Goal: Transaction & Acquisition: Purchase product/service

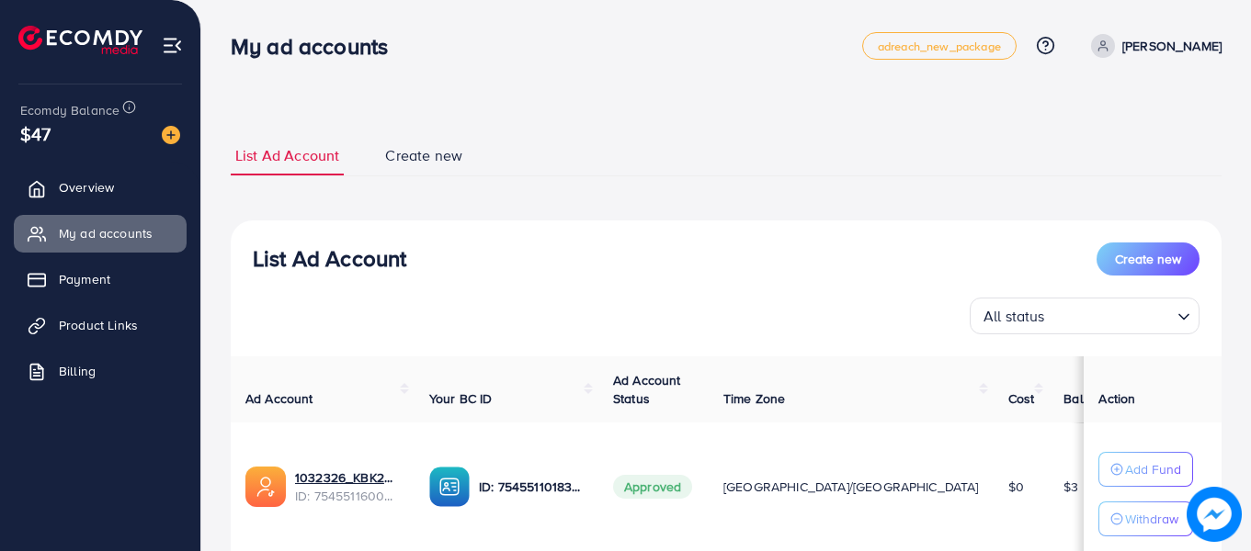
click at [681, 138] on ul "List Ad Account Create new" at bounding box center [726, 156] width 990 height 40
click at [55, 174] on link "Overview" at bounding box center [100, 187] width 173 height 37
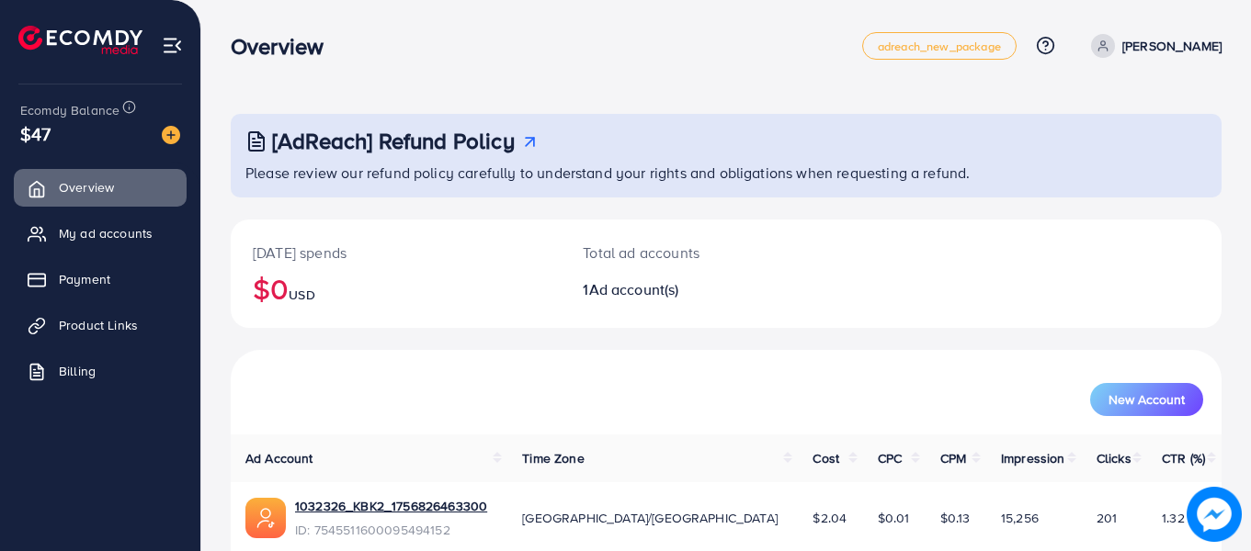
click at [1153, 47] on p "[PERSON_NAME]" at bounding box center [1171, 46] width 99 height 22
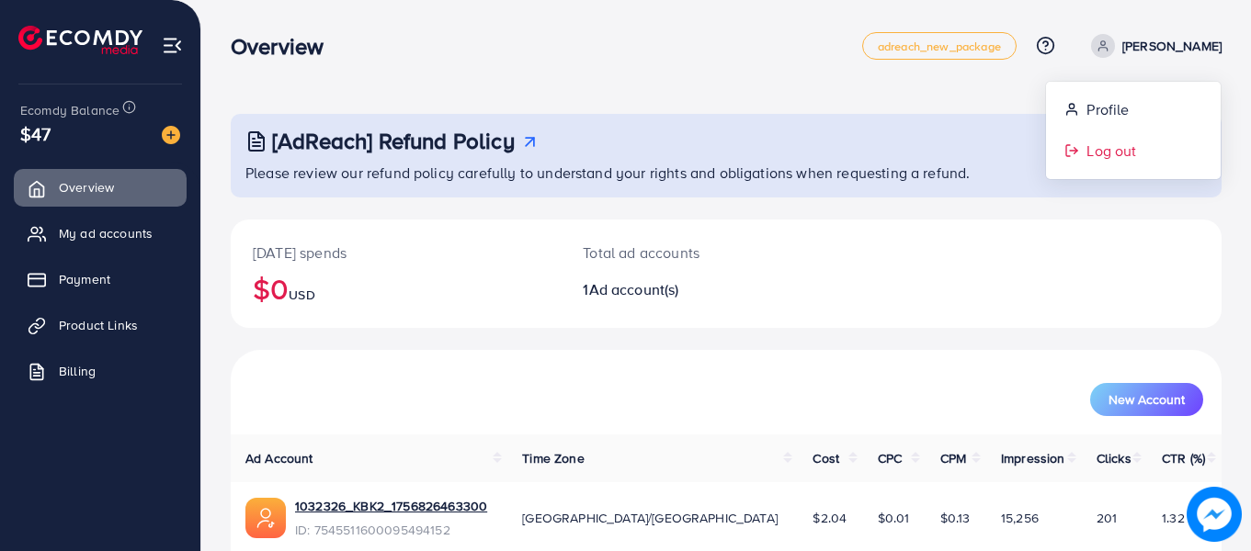
click at [1114, 143] on span "Log out" at bounding box center [1111, 151] width 50 height 22
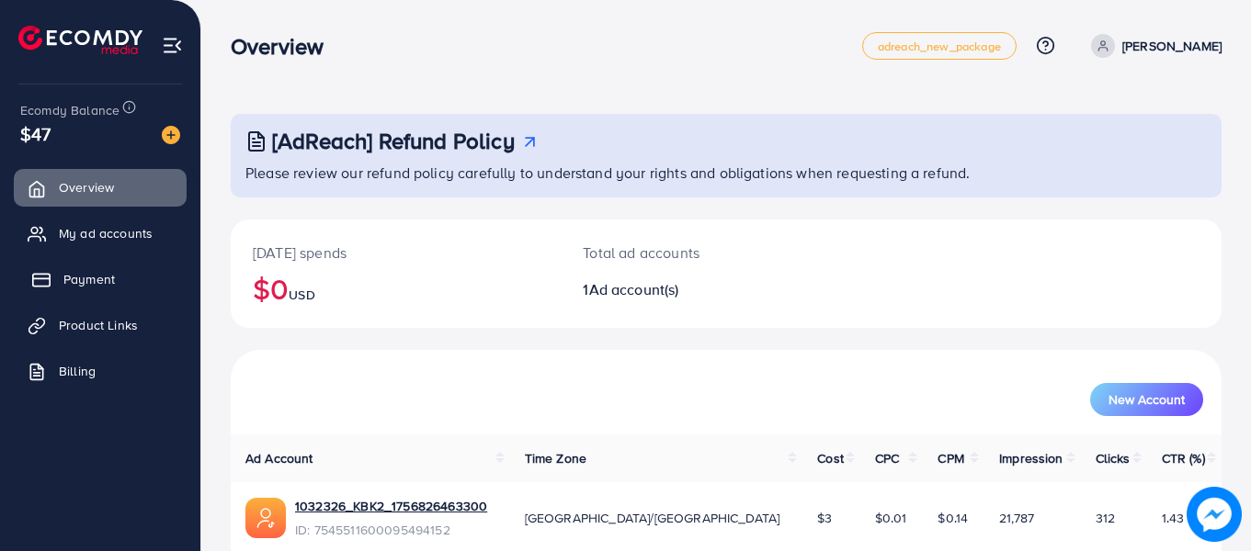
click at [97, 273] on span "Payment" at bounding box center [88, 279] width 51 height 18
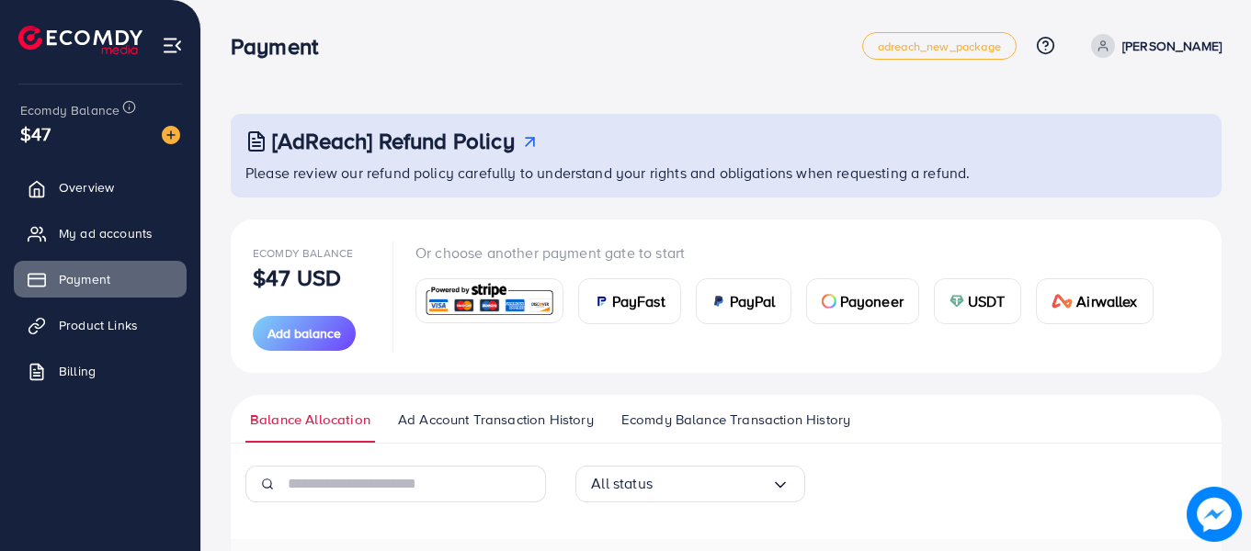
click at [639, 290] on span "PayFast" at bounding box center [638, 301] width 53 height 22
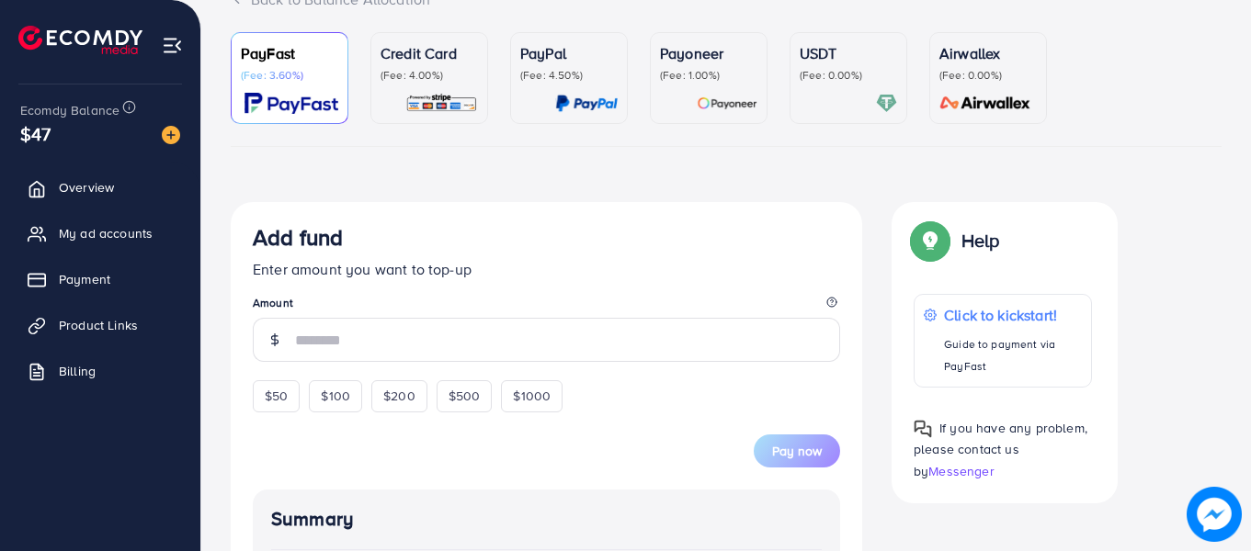
scroll to position [184, 0]
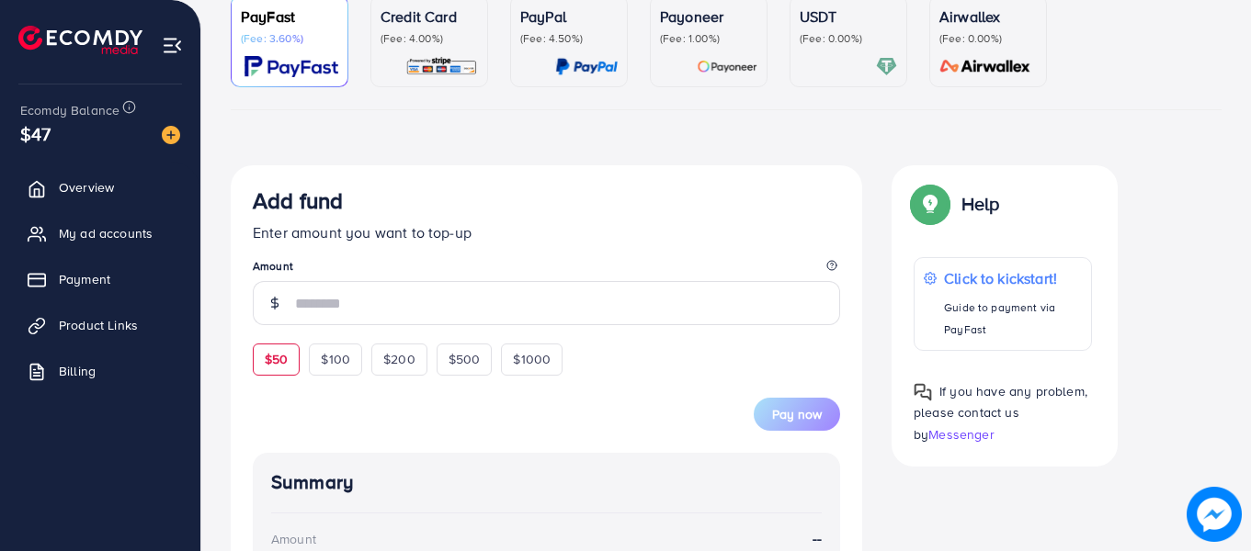
click at [281, 361] on span "$50" at bounding box center [276, 359] width 23 height 18
type input "**"
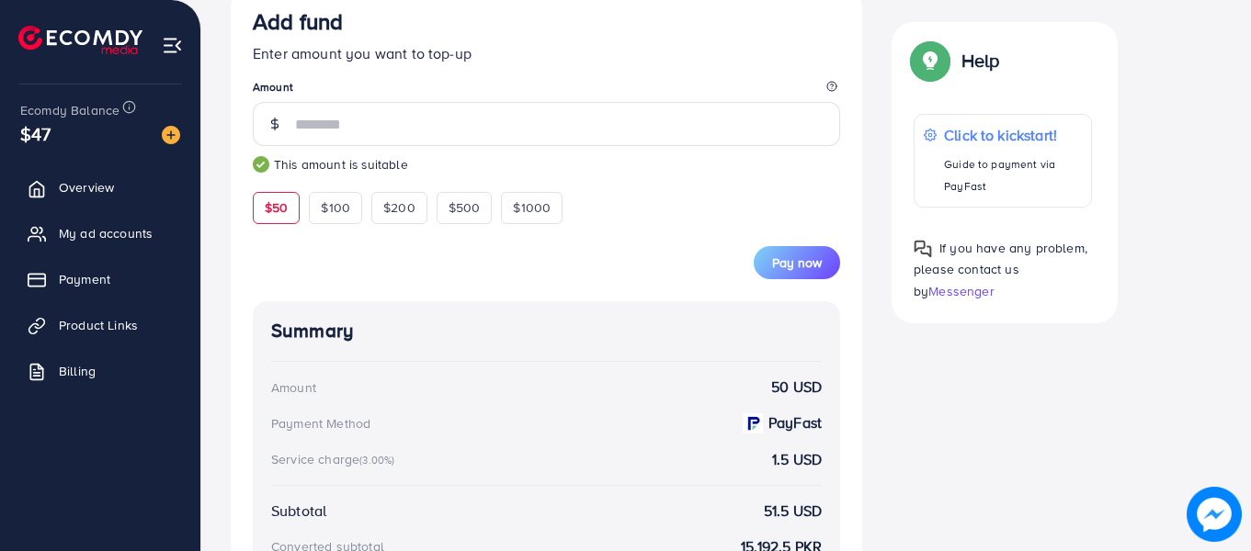
scroll to position [361, 0]
click at [785, 275] on button "Pay now" at bounding box center [796, 264] width 86 height 33
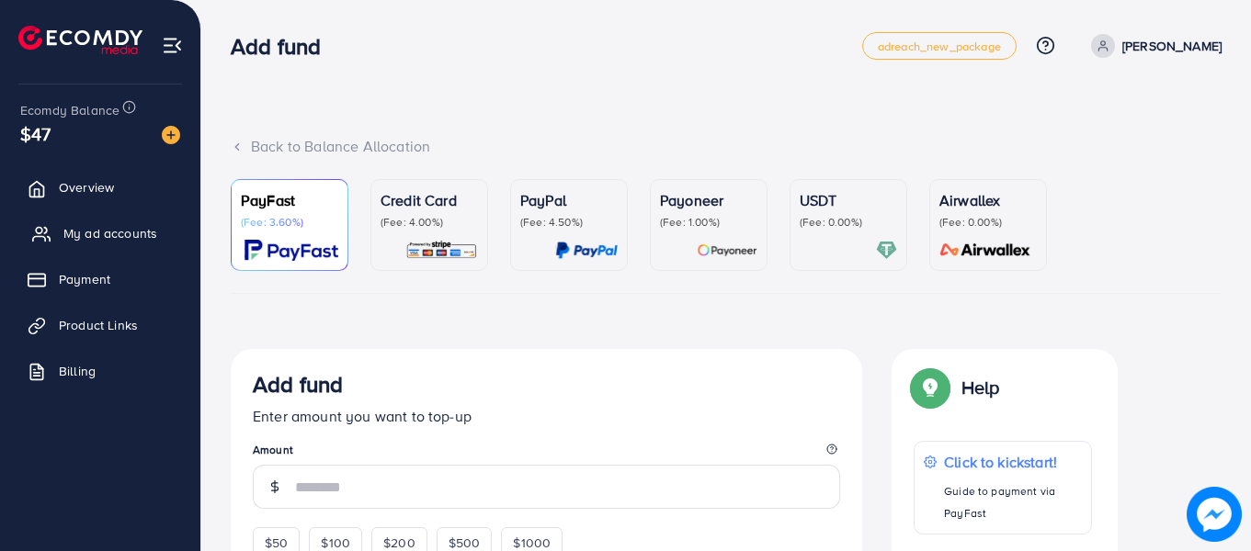
click at [89, 238] on span "My ad accounts" at bounding box center [110, 233] width 94 height 18
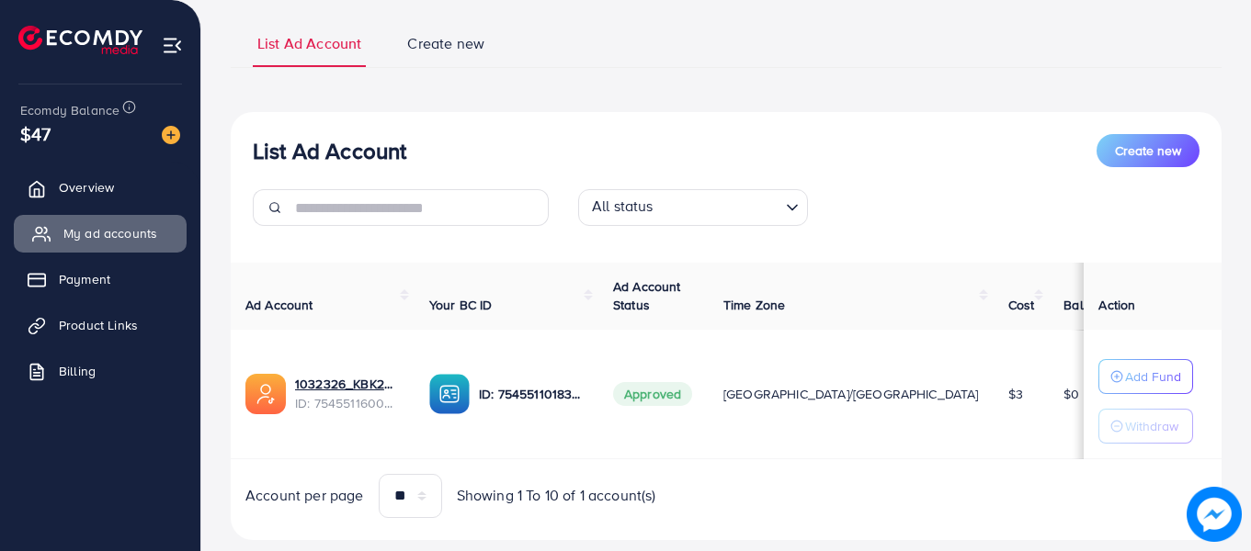
scroll to position [158, 0]
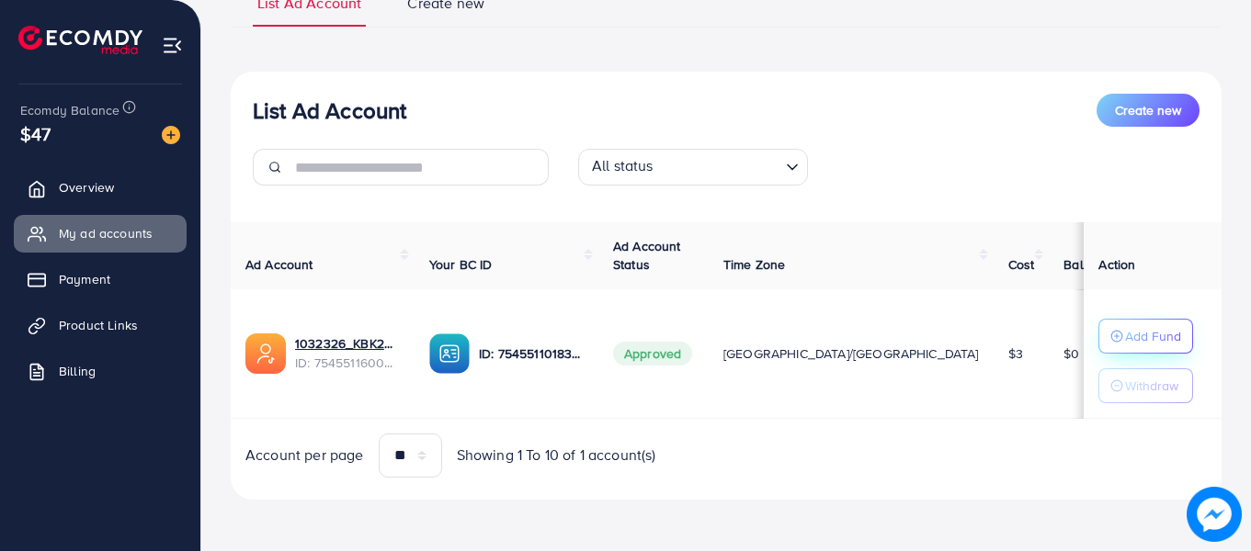
click at [1125, 338] on p "Add Fund" at bounding box center [1153, 336] width 56 height 22
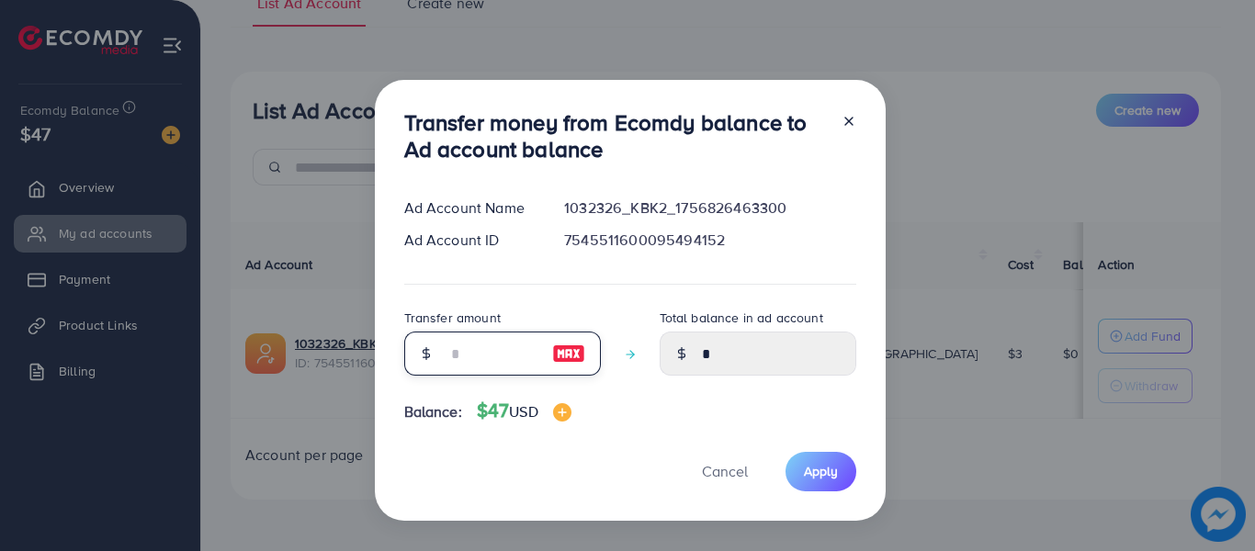
click at [458, 350] on input "number" at bounding box center [493, 354] width 92 height 44
type input "*"
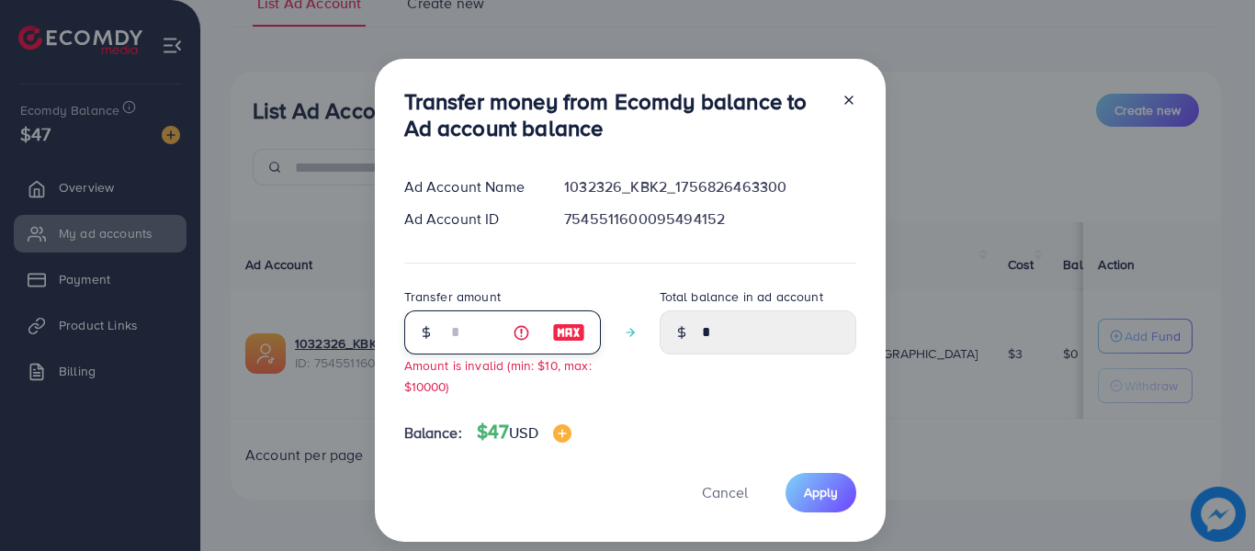
type input "****"
type input "**"
type input "*****"
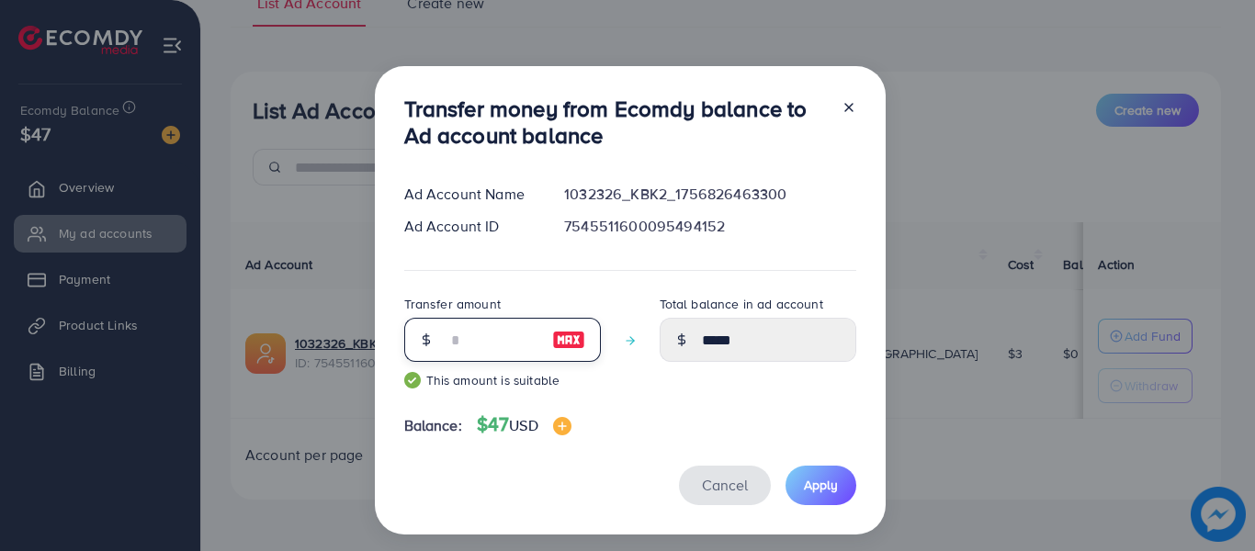
type input "**"
click at [716, 490] on span "Cancel" at bounding box center [725, 485] width 46 height 20
type input "*"
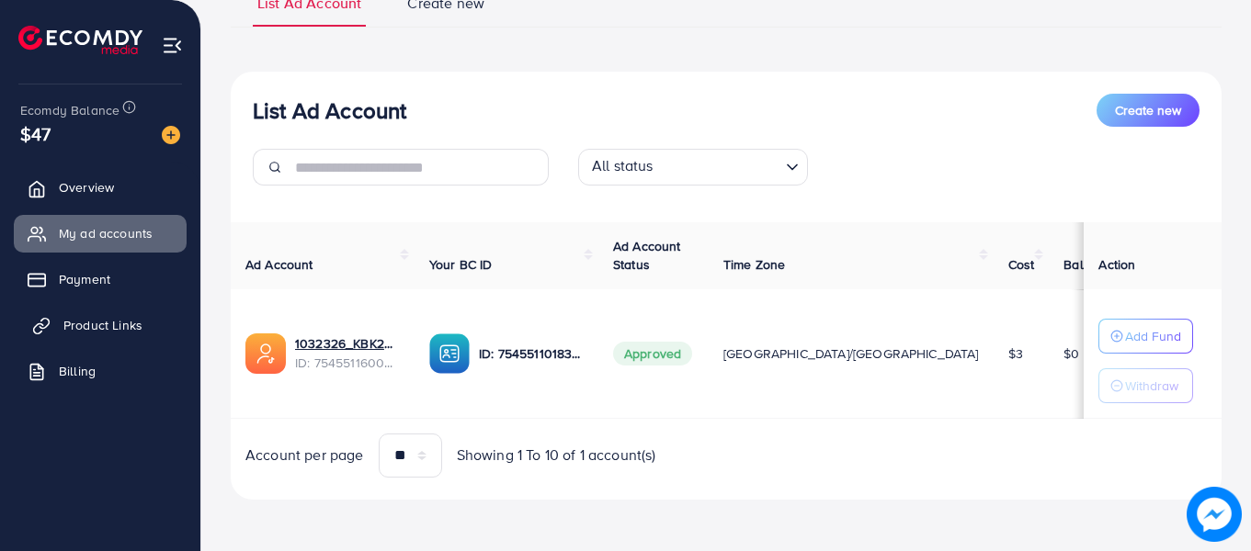
click at [84, 330] on span "Product Links" at bounding box center [102, 325] width 79 height 18
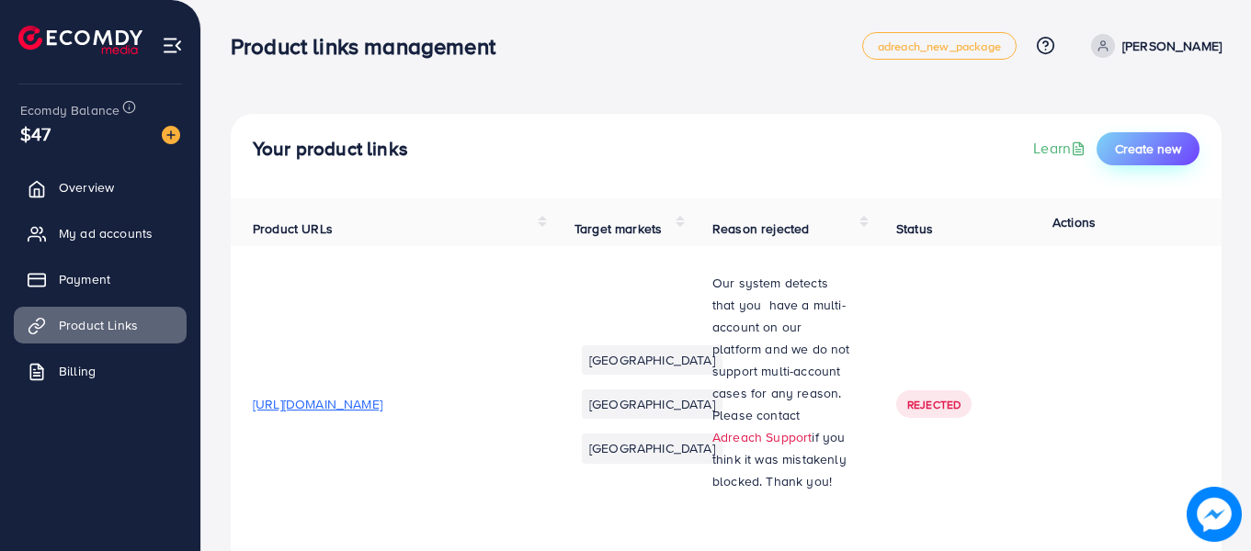
click at [1128, 149] on span "Create new" at bounding box center [1148, 149] width 66 height 18
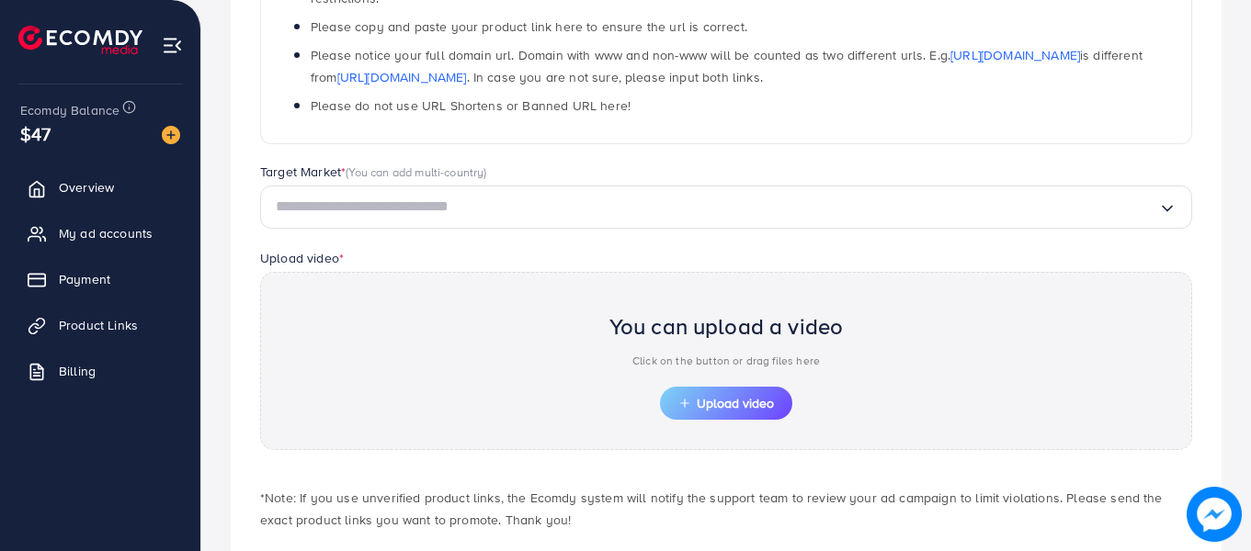
scroll to position [396, 0]
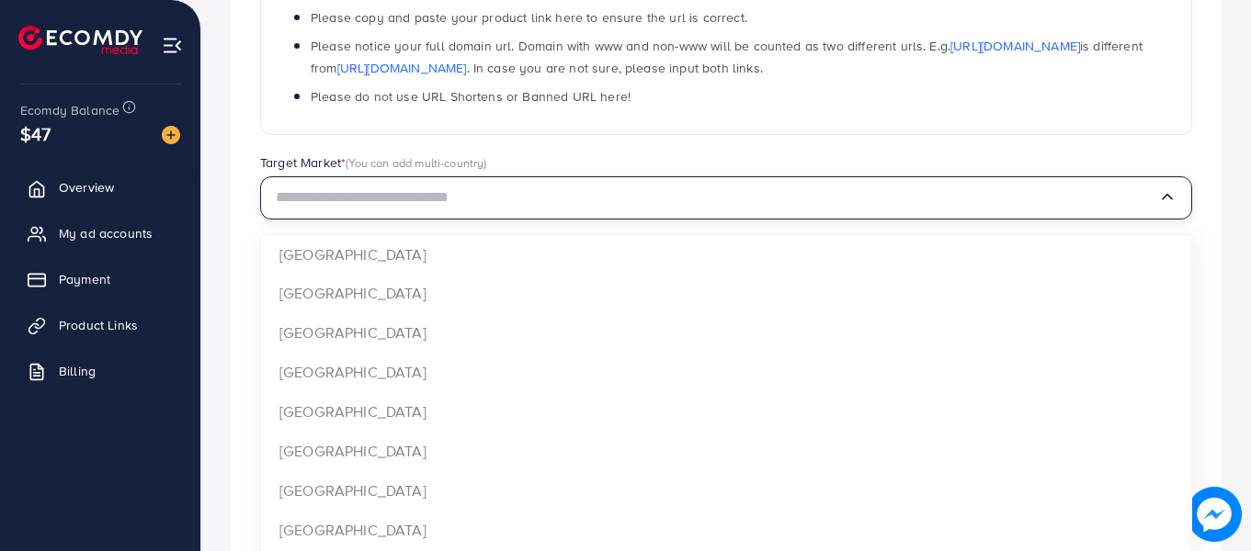
click at [525, 206] on input "Search for option" at bounding box center [717, 198] width 882 height 28
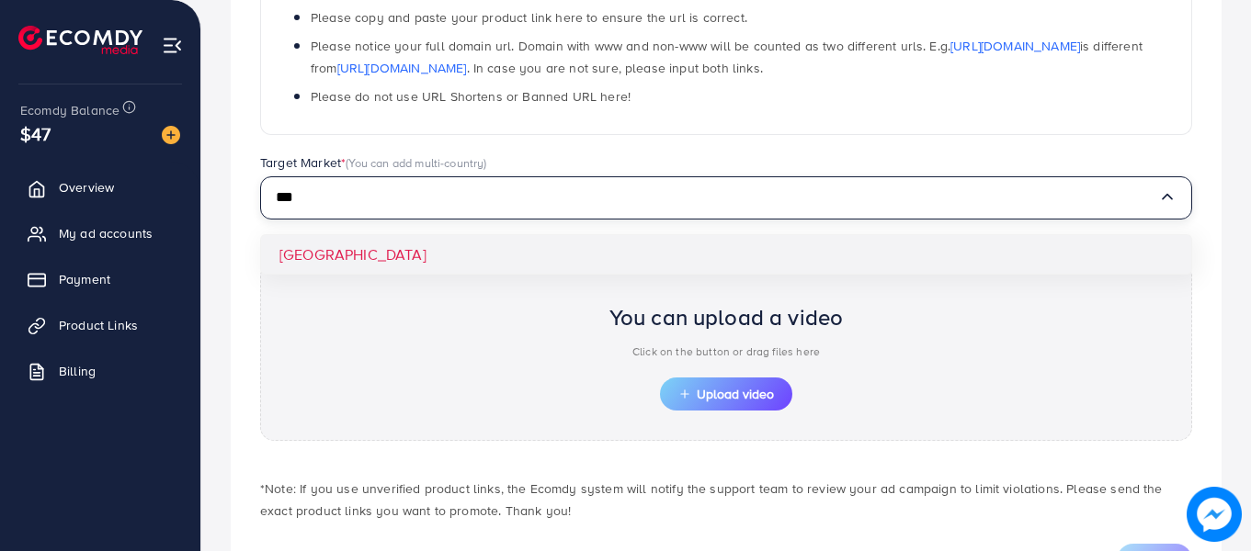
type input "***"
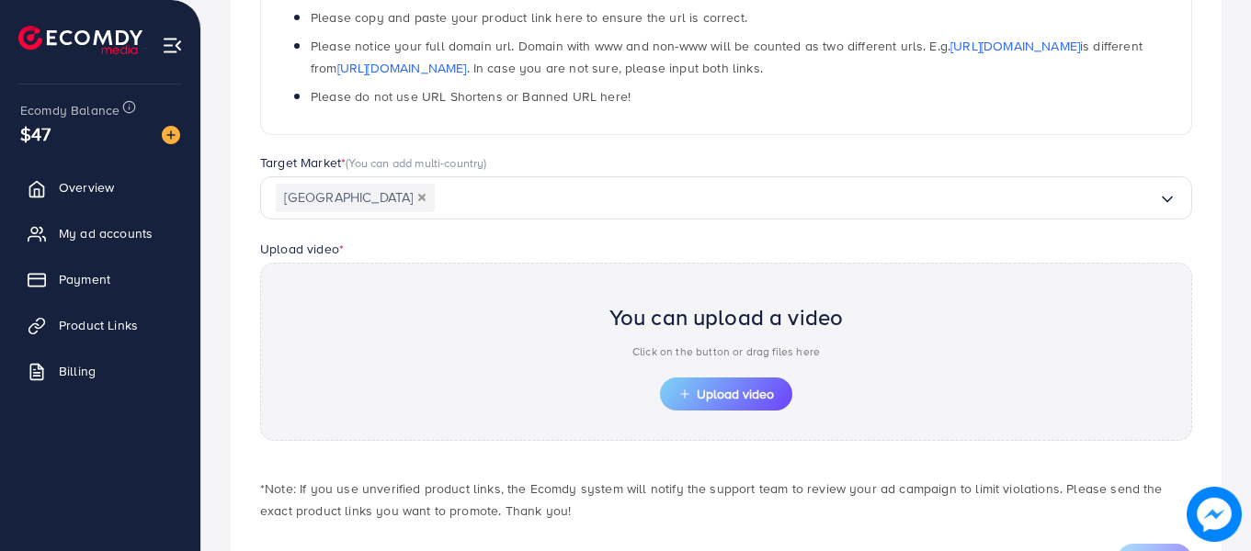
click at [506, 260] on div "Which products do you want to promote? Product Url * 🔥🔥🔥 Notices: Ads using unv…" at bounding box center [726, 189] width 990 height 834
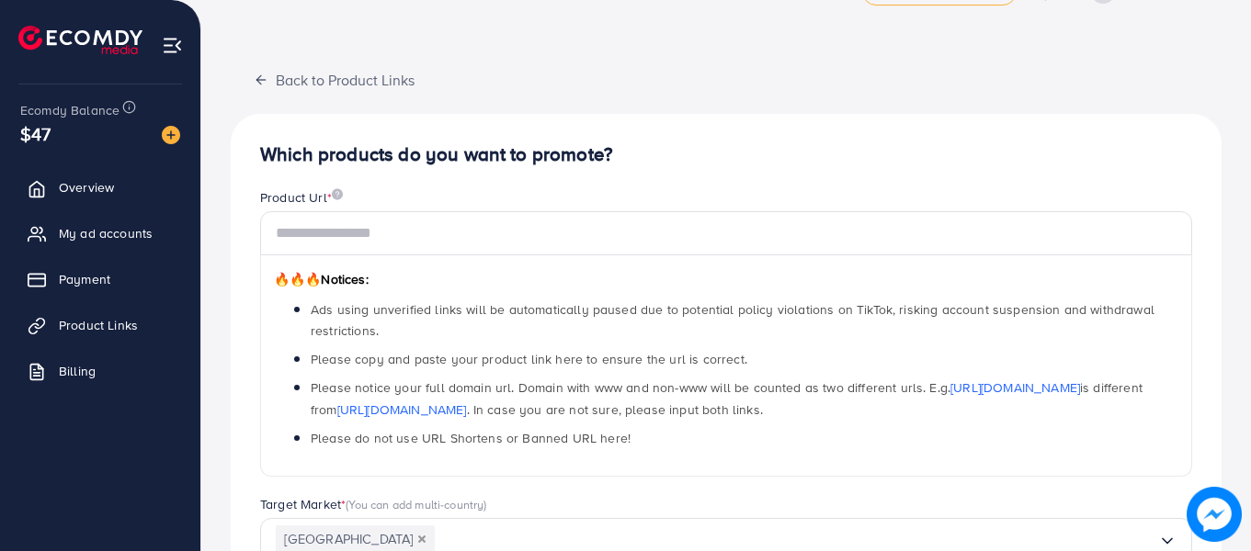
scroll to position [0, 0]
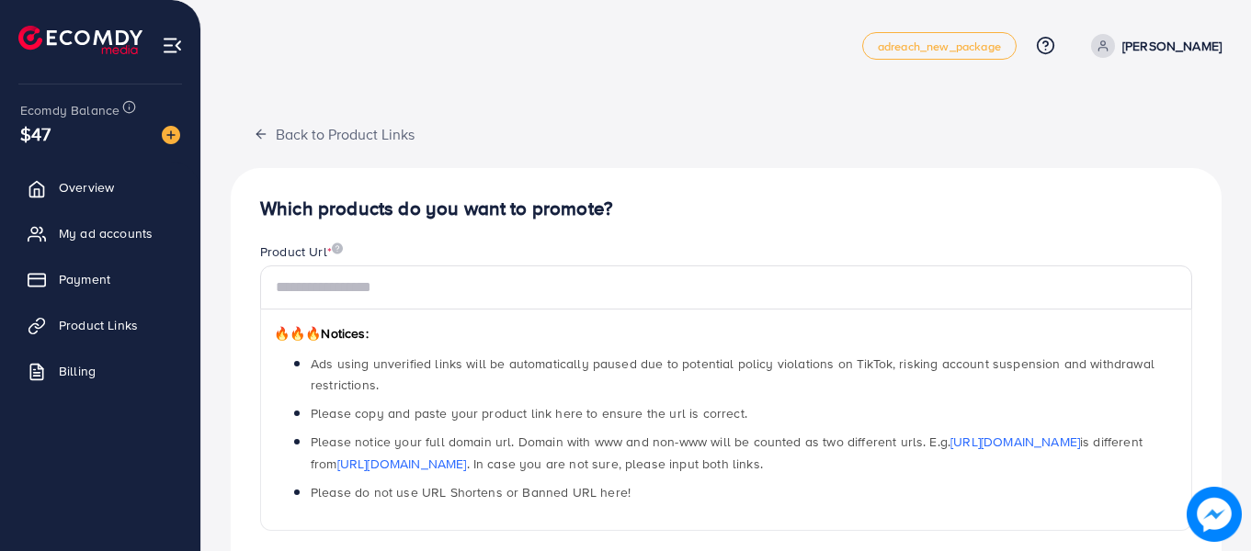
drag, startPoint x: 718, startPoint y: 317, endPoint x: 560, endPoint y: 82, distance: 283.4
click at [560, 82] on div "Back to Product Links Which products do you want to promote? Product Url * 🔥🔥🔥 …" at bounding box center [725, 516] width 1049 height 1032
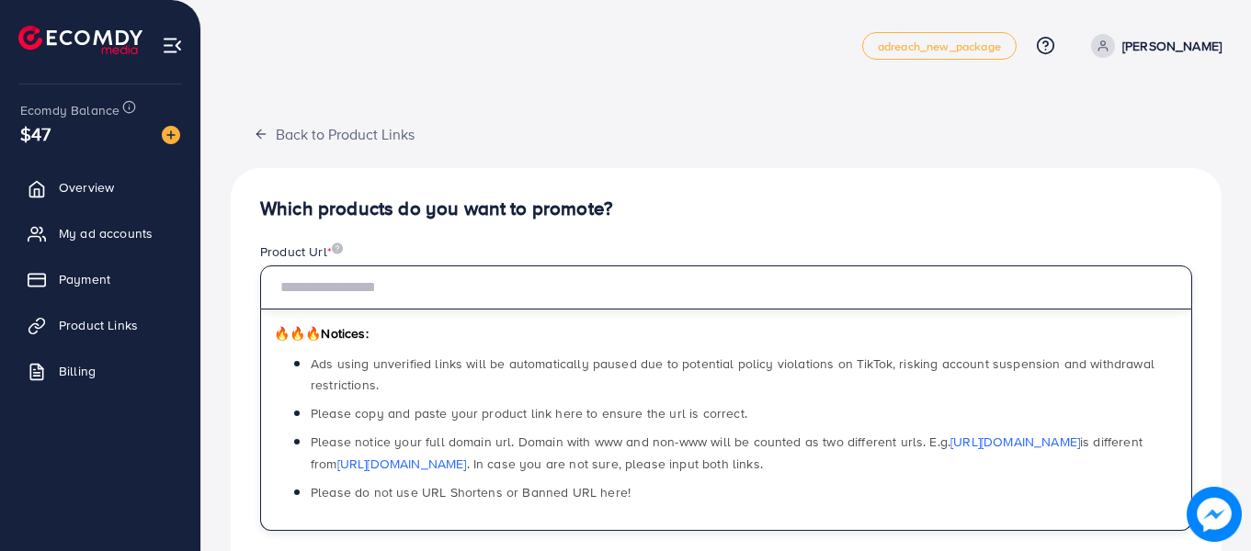
click at [467, 289] on input "text" at bounding box center [726, 288] width 932 height 44
paste input "**********"
type input "**********"
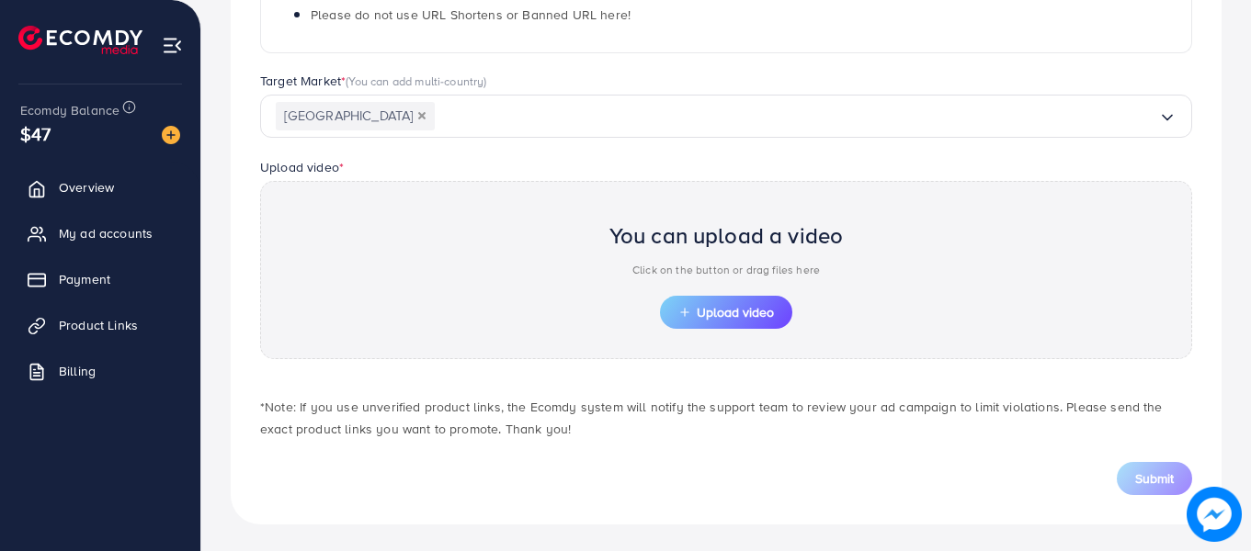
scroll to position [481, 0]
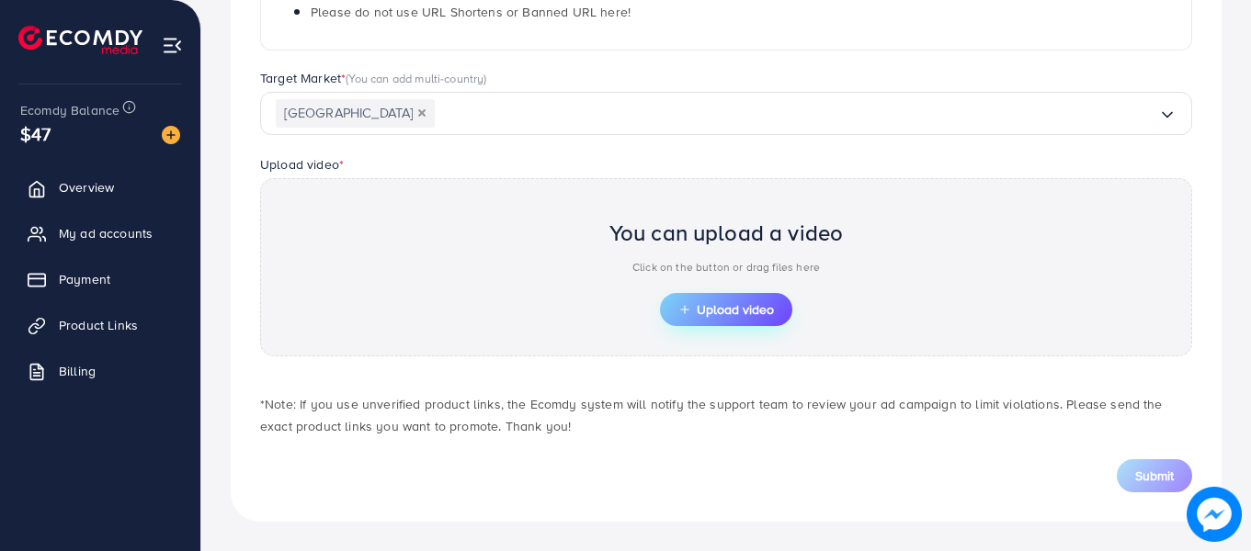
click at [687, 312] on icon "button" at bounding box center [684, 309] width 13 height 13
click at [731, 307] on span "Upload video" at bounding box center [726, 309] width 96 height 13
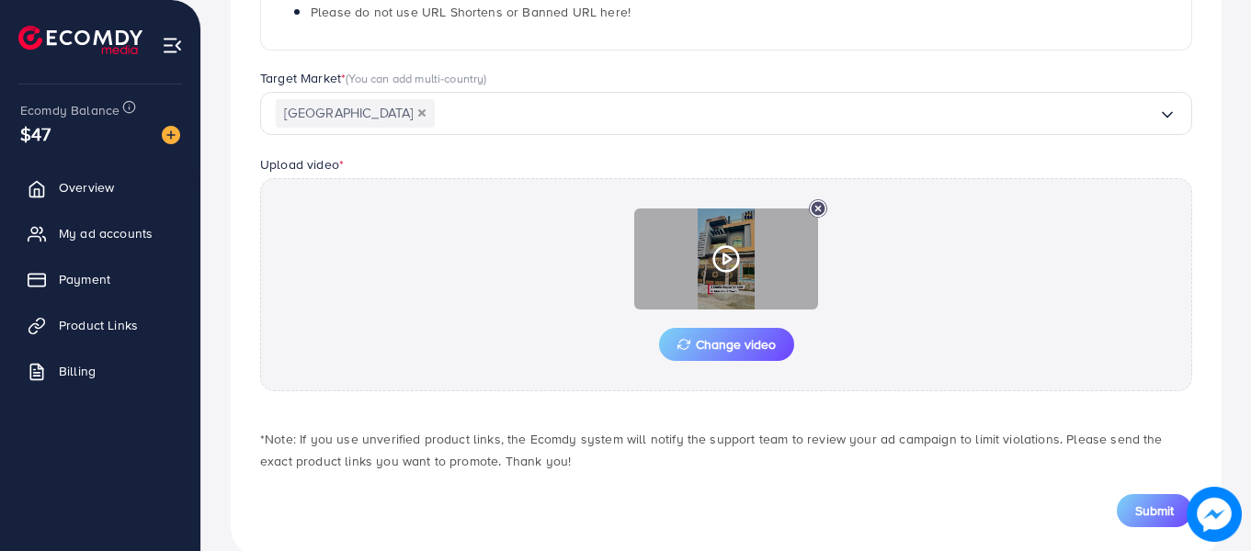
click at [740, 280] on div at bounding box center [726, 259] width 184 height 101
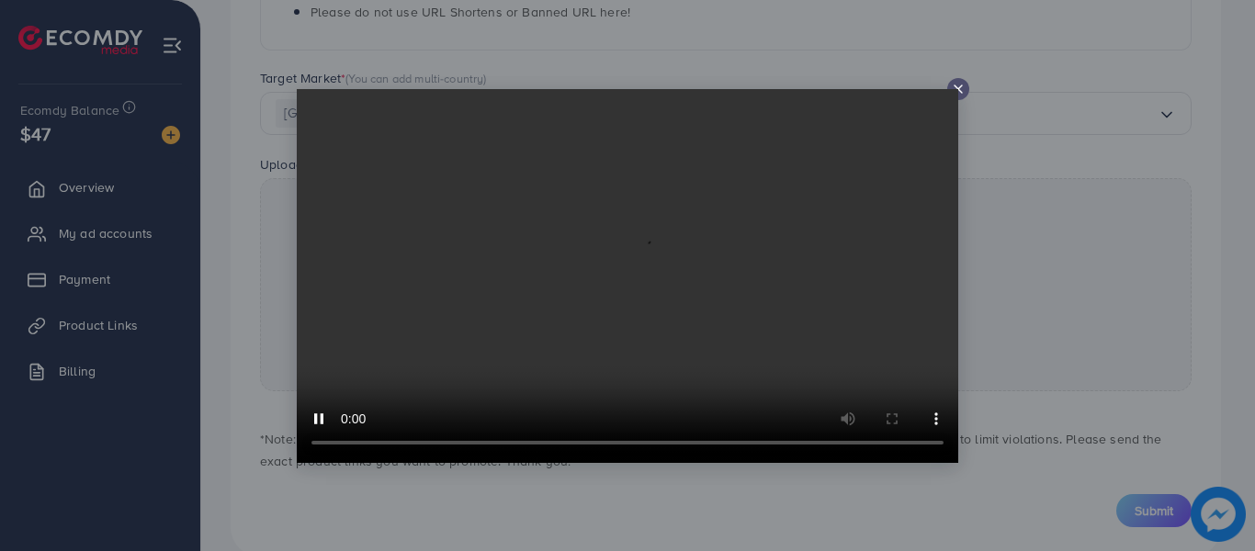
click at [957, 85] on icon at bounding box center [958, 89] width 15 height 15
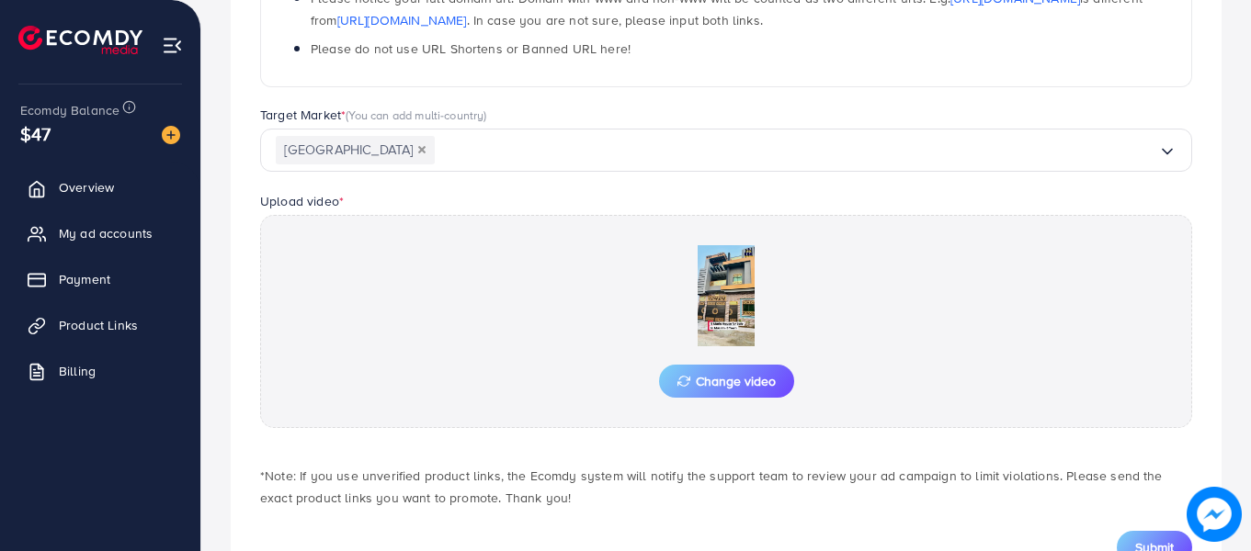
scroll to position [515, 0]
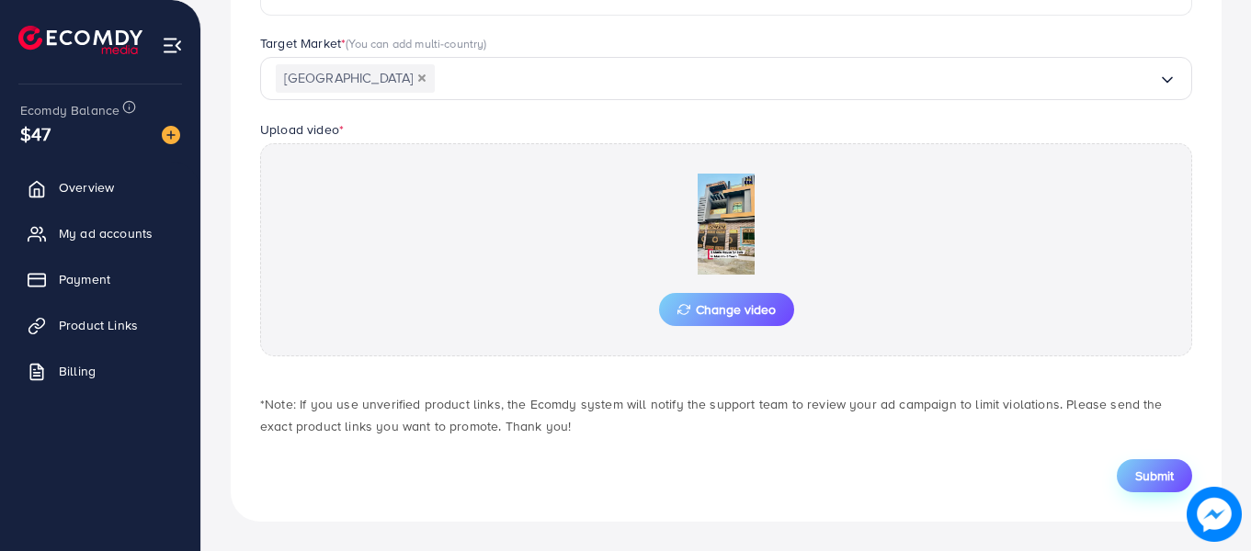
click at [1141, 467] on span "Submit" at bounding box center [1154, 476] width 39 height 18
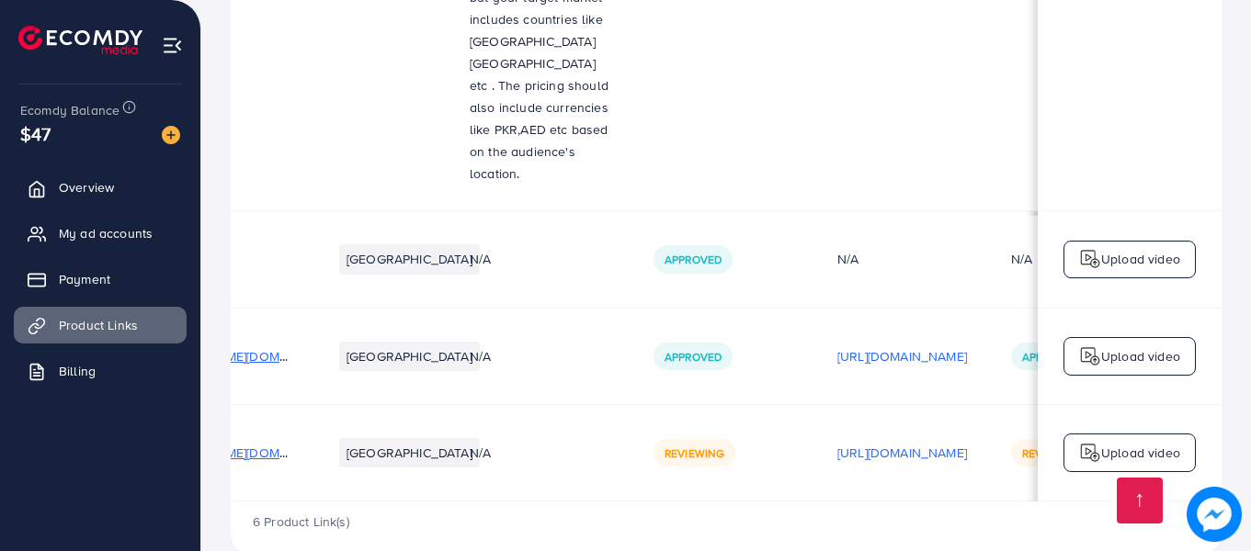
scroll to position [0, 466]
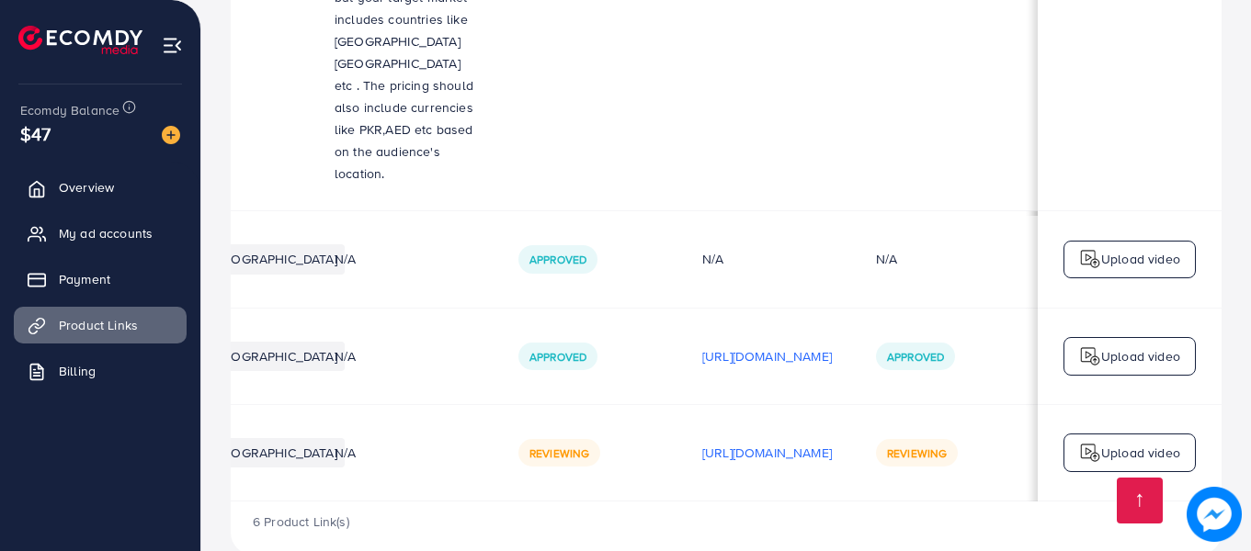
drag, startPoint x: 1022, startPoint y: 463, endPoint x: 1000, endPoint y: 468, distance: 22.5
click at [911, 504] on div "6 Product Link(s)" at bounding box center [726, 528] width 990 height 53
click at [81, 228] on span "My ad accounts" at bounding box center [110, 233] width 94 height 18
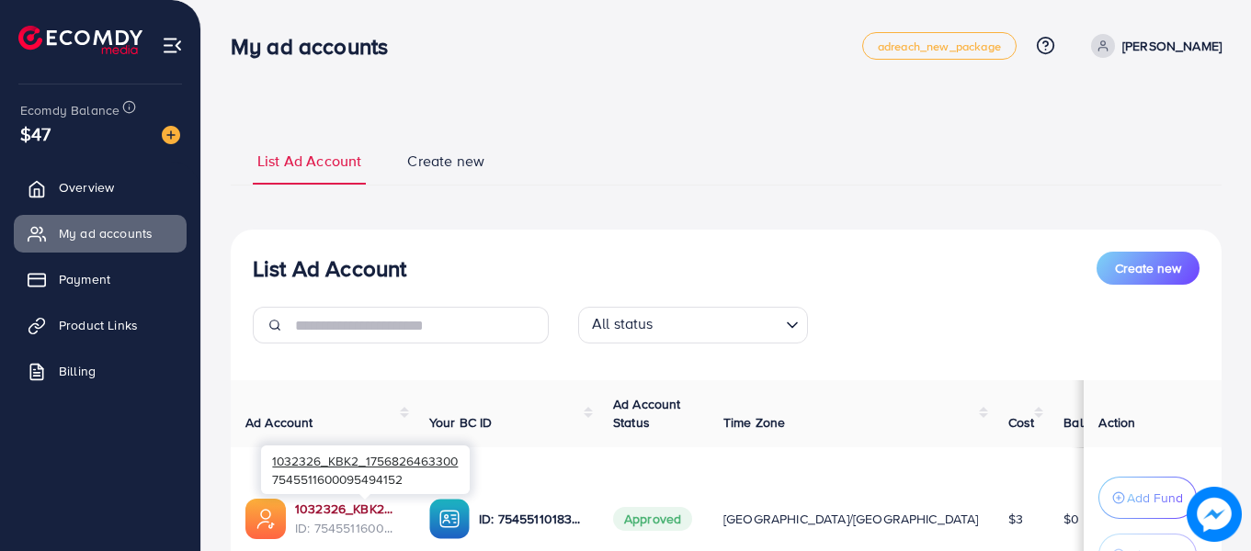
click at [386, 501] on link "1032326_KBK2_1756826463300" at bounding box center [347, 509] width 105 height 18
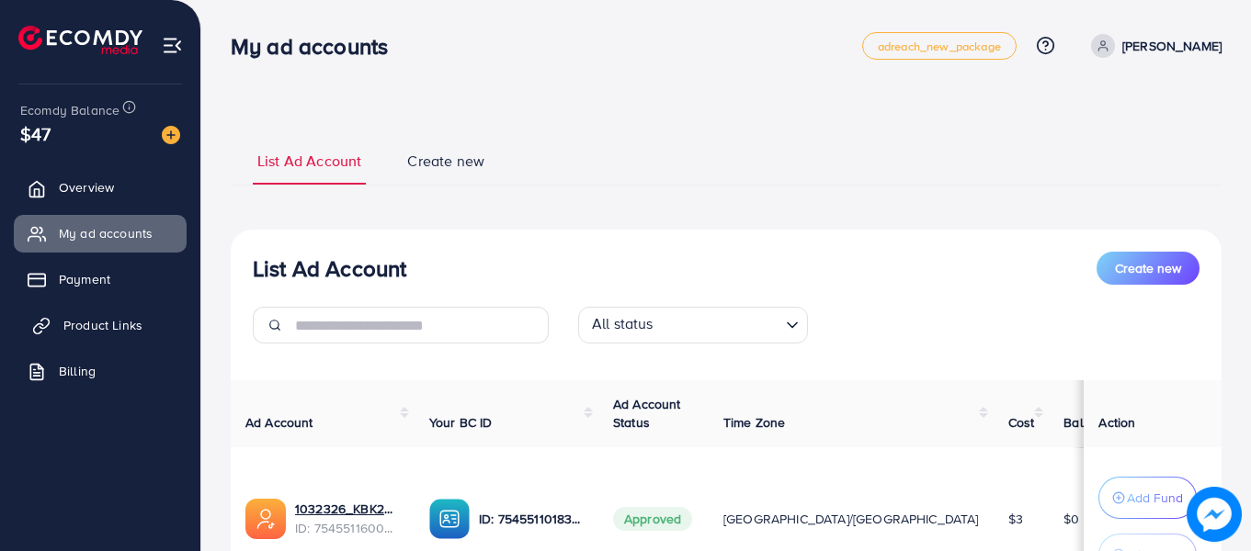
click at [68, 328] on span "Product Links" at bounding box center [102, 325] width 79 height 18
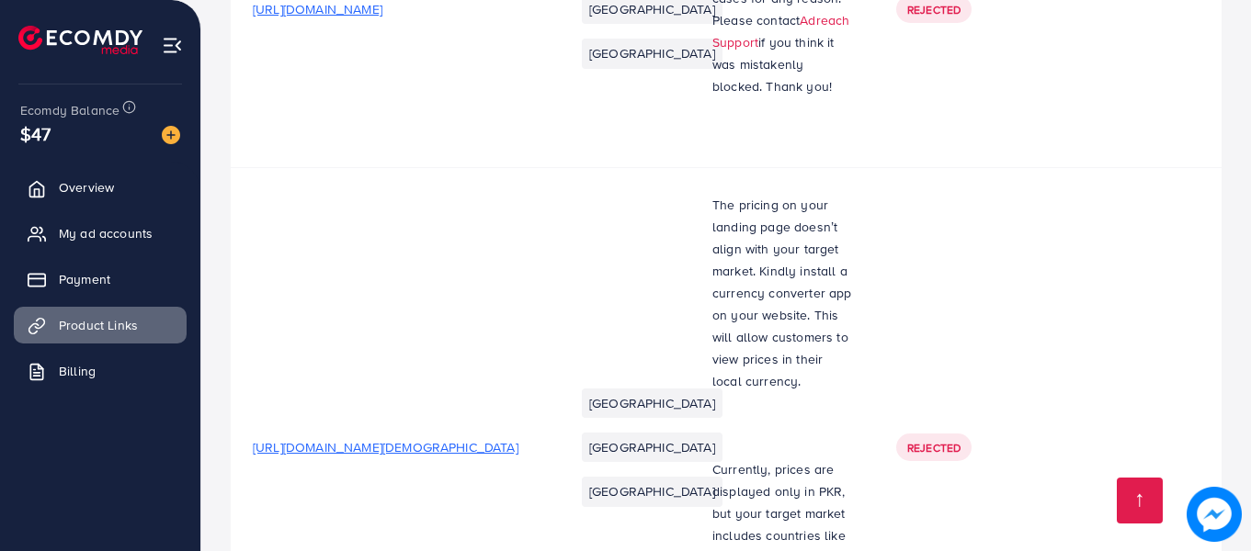
scroll to position [1228, 0]
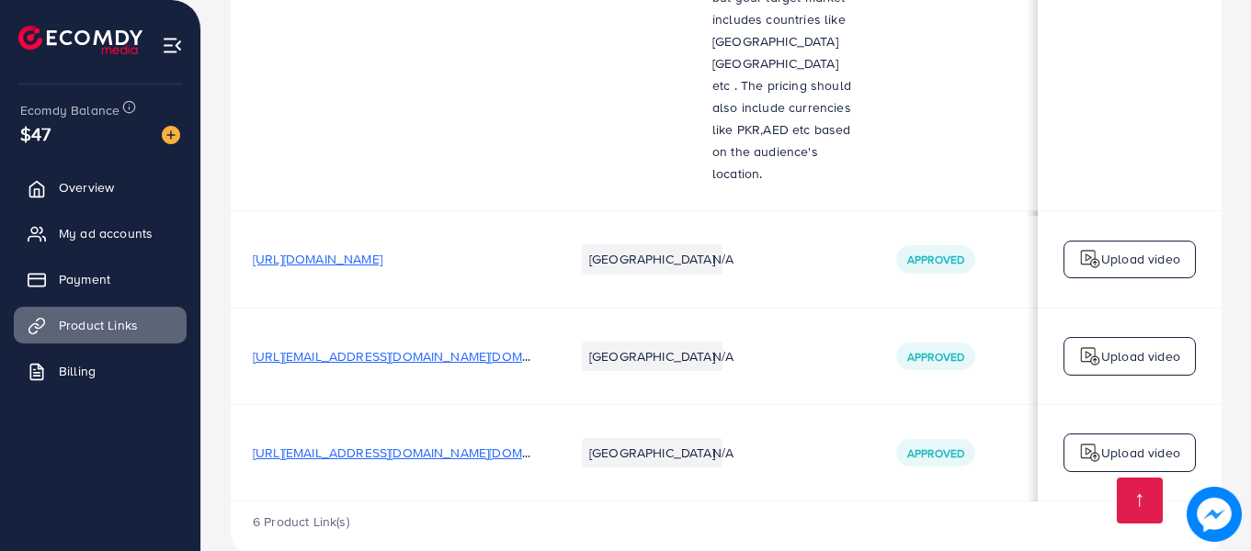
scroll to position [0, 110]
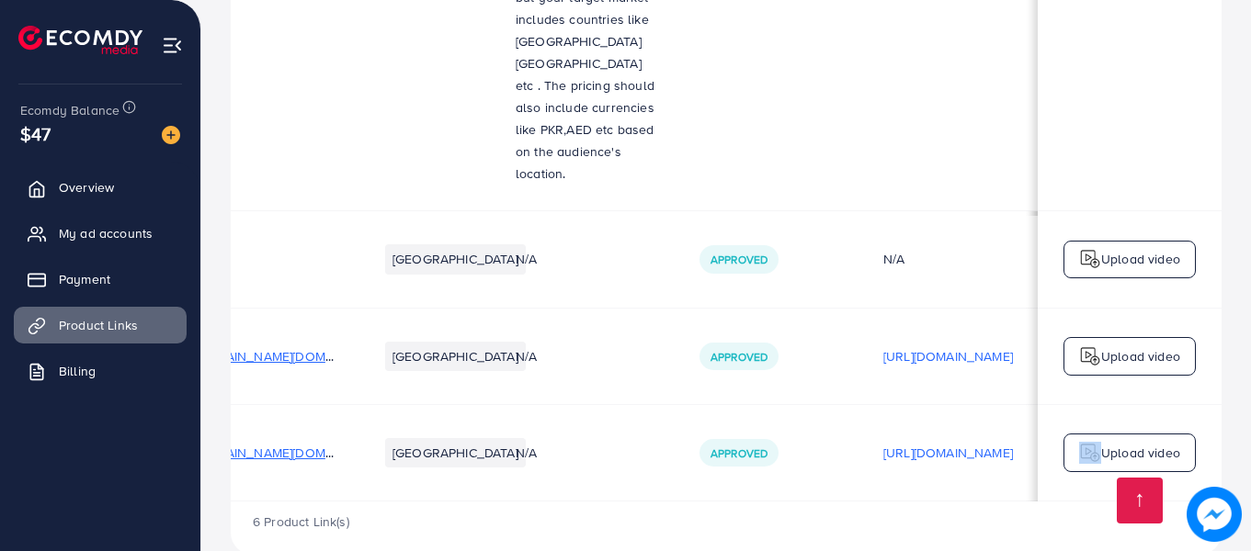
drag, startPoint x: 1027, startPoint y: 452, endPoint x: 1254, endPoint y: 457, distance: 227.0
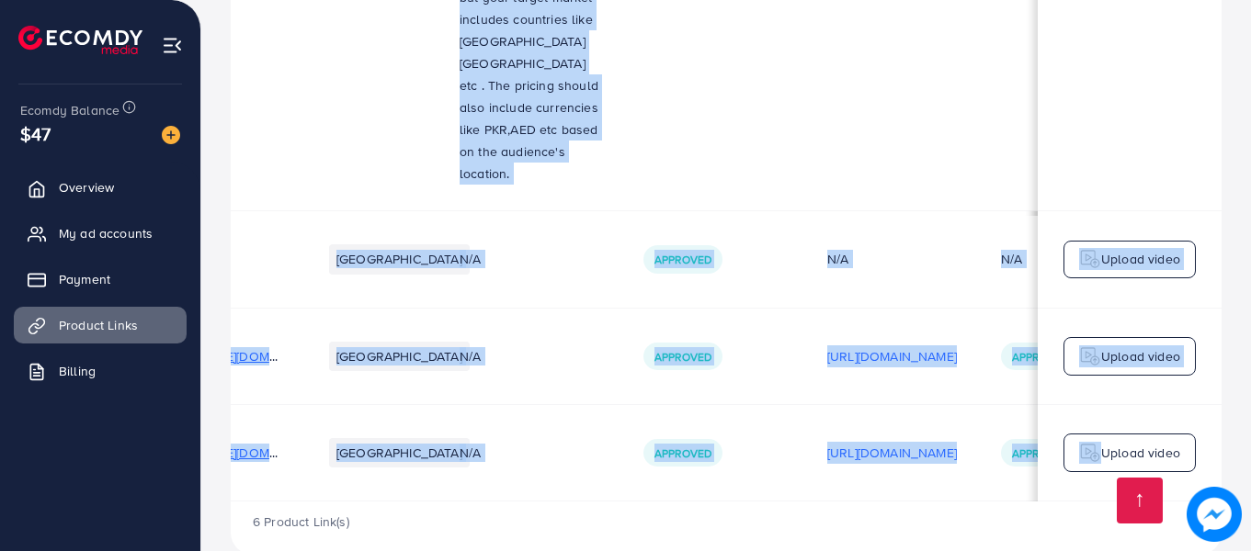
drag, startPoint x: 1024, startPoint y: 462, endPoint x: 1205, endPoint y: 468, distance: 181.1
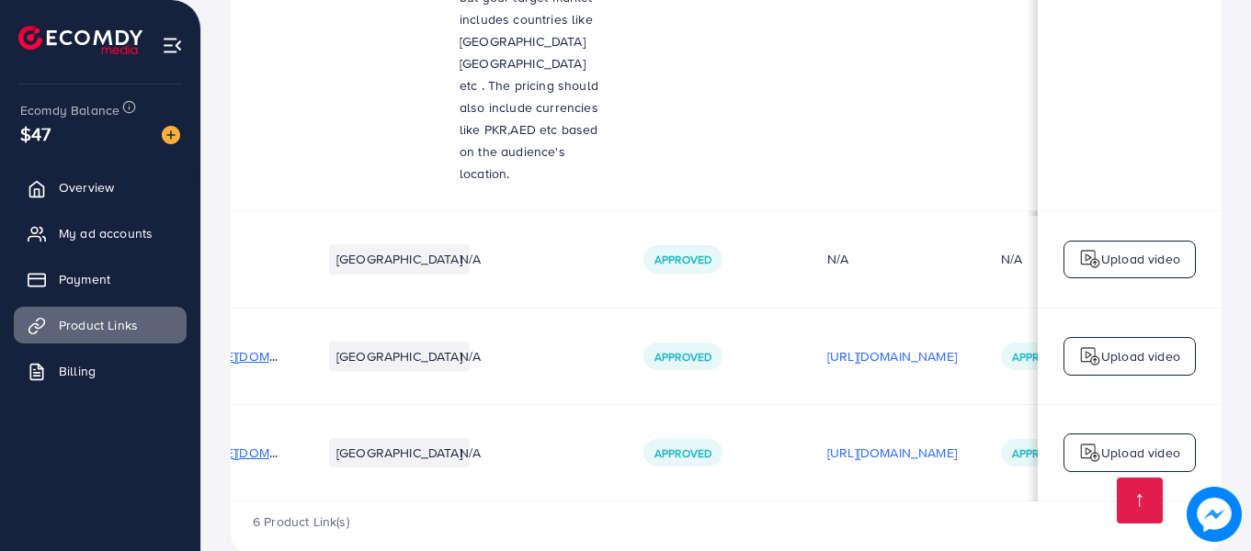
click at [947, 505] on div "6 Product Link(s)" at bounding box center [726, 528] width 990 height 53
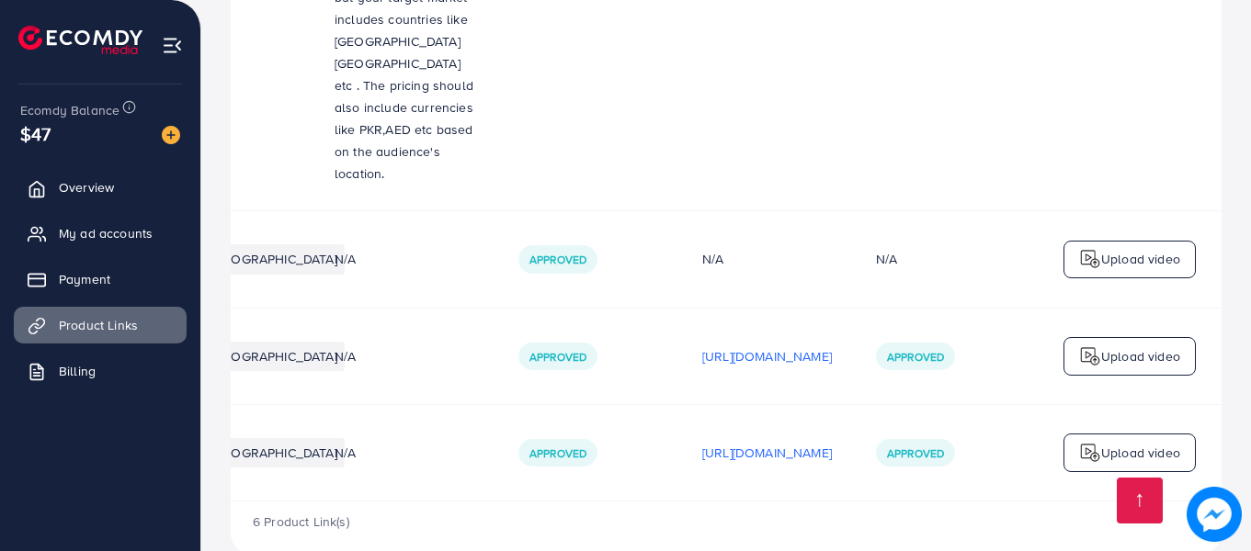
scroll to position [0, 466]
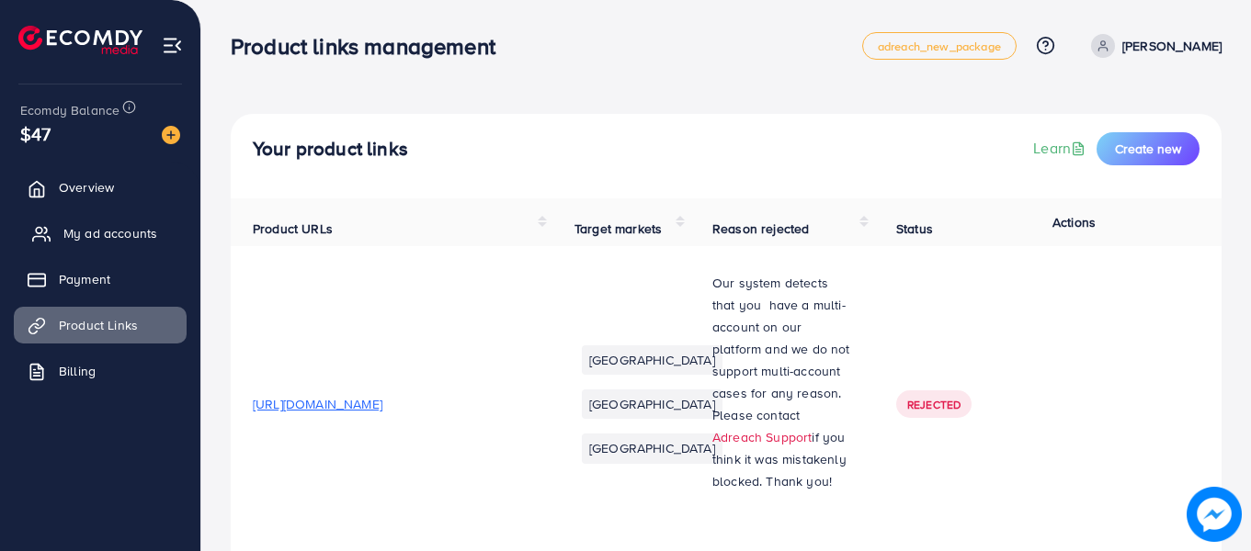
click at [77, 233] on span "My ad accounts" at bounding box center [110, 233] width 94 height 18
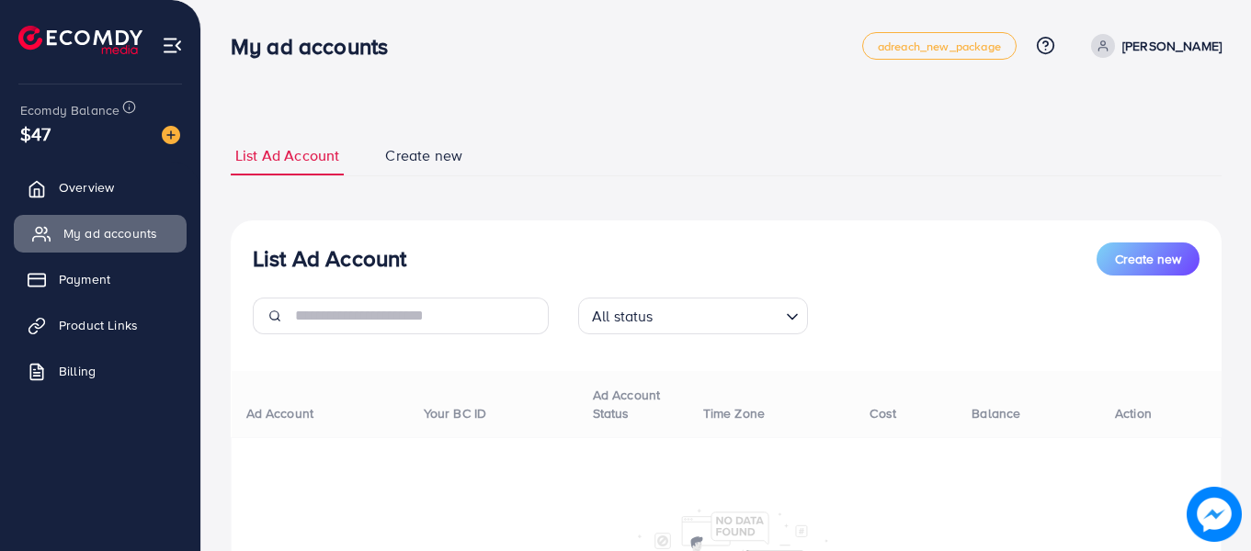
click at [77, 233] on span "My ad accounts" at bounding box center [110, 233] width 94 height 18
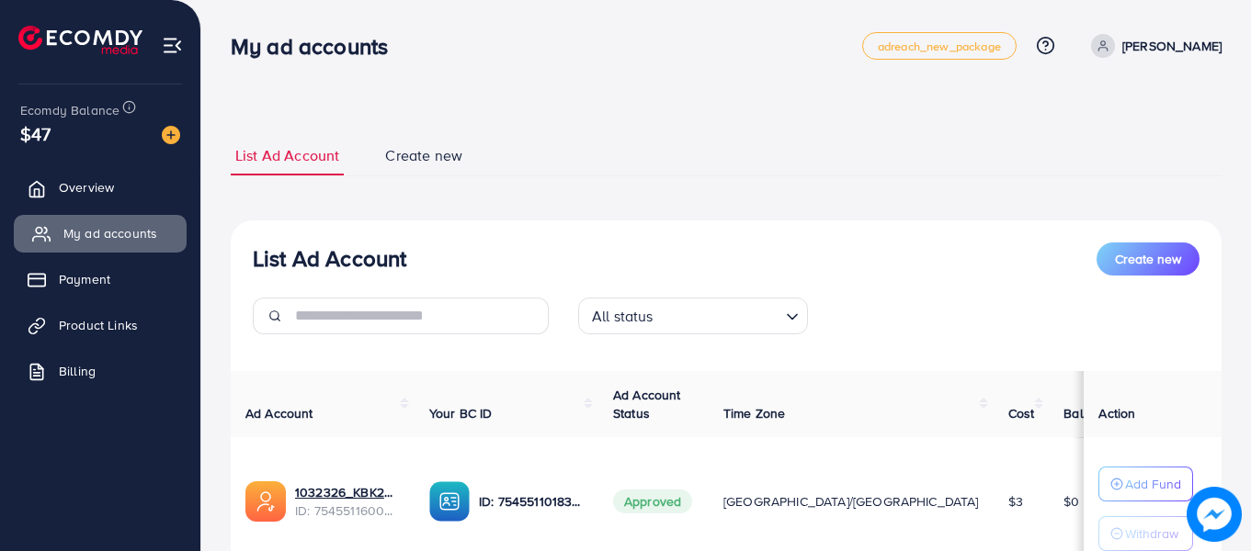
click at [77, 233] on span "My ad accounts" at bounding box center [110, 233] width 94 height 18
click at [1132, 487] on p "Add Fund" at bounding box center [1153, 484] width 56 height 22
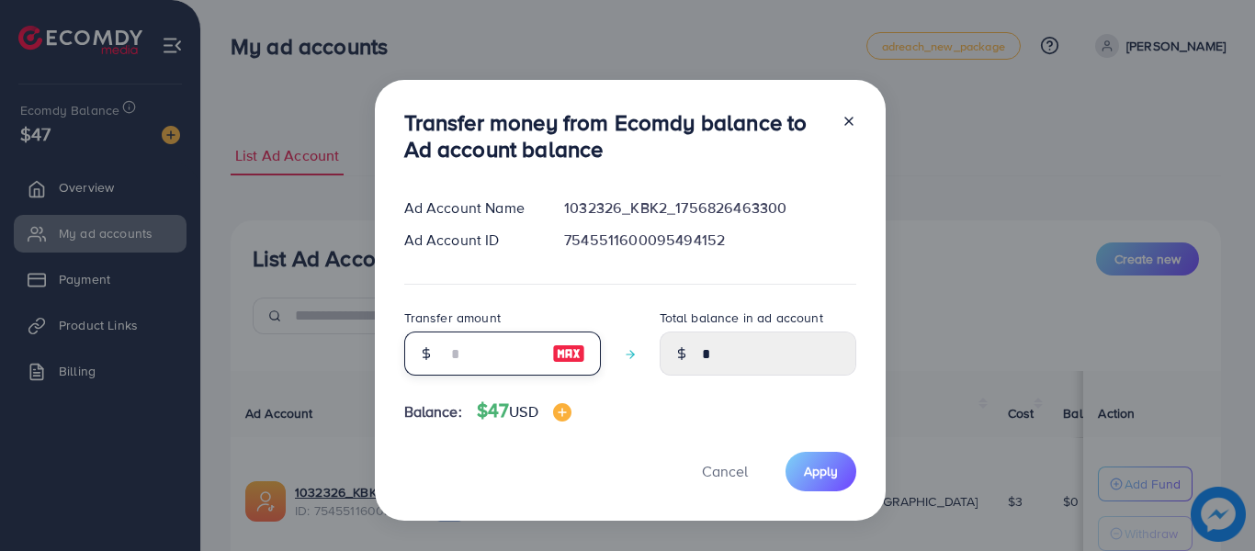
click at [477, 362] on input "number" at bounding box center [493, 354] width 92 height 44
type input "*"
type input "****"
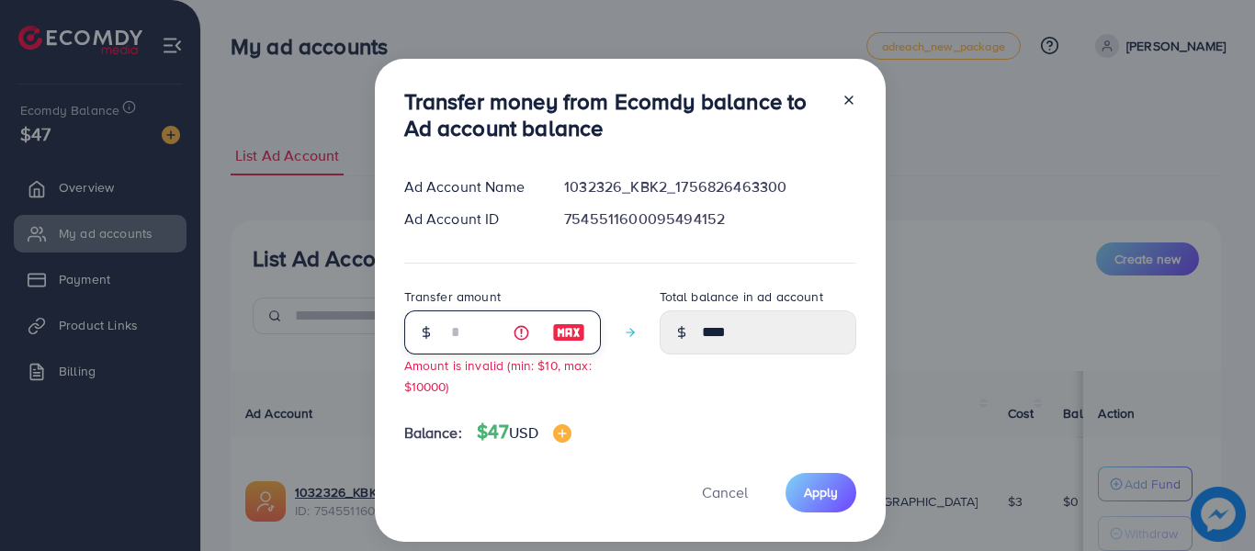
type input "**"
type input "*****"
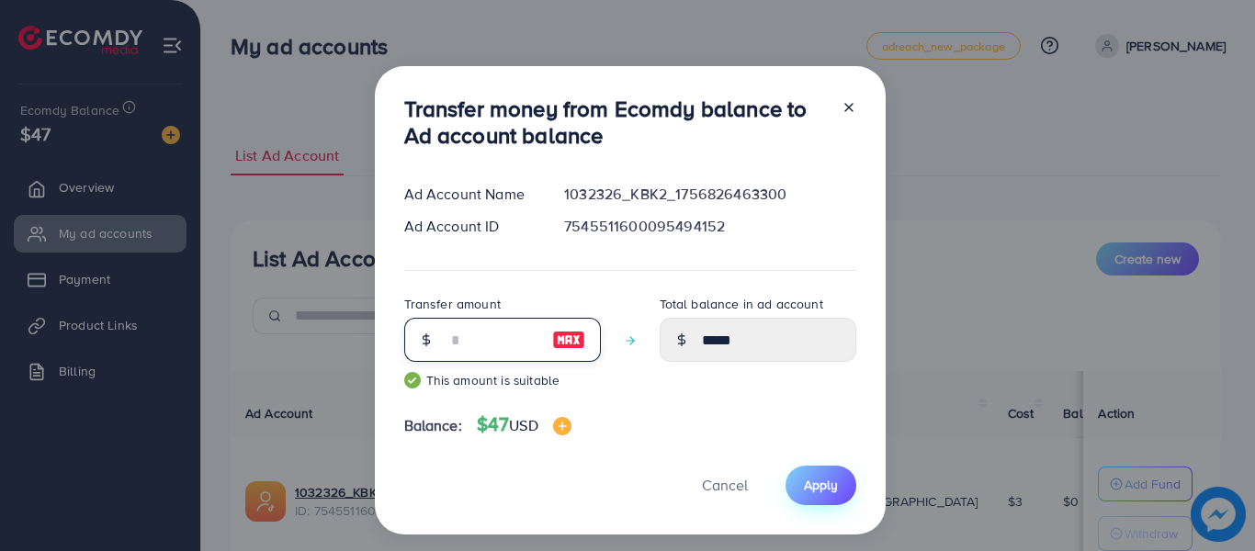
type input "**"
click at [809, 487] on span "Apply" at bounding box center [821, 485] width 34 height 18
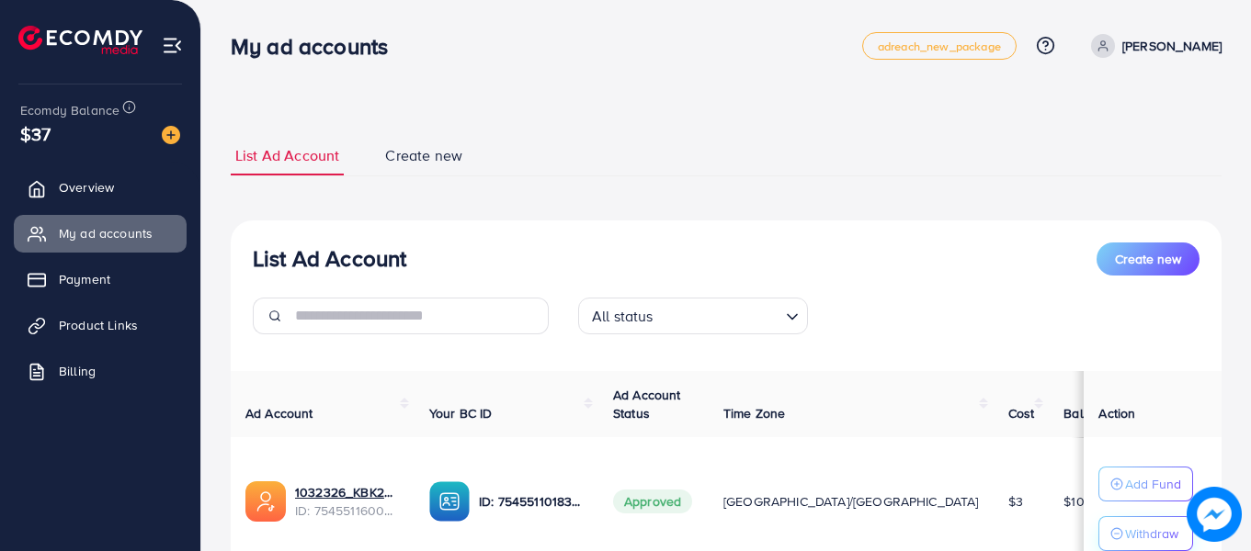
click at [1111, 529] on circle "button" at bounding box center [1116, 533] width 11 height 11
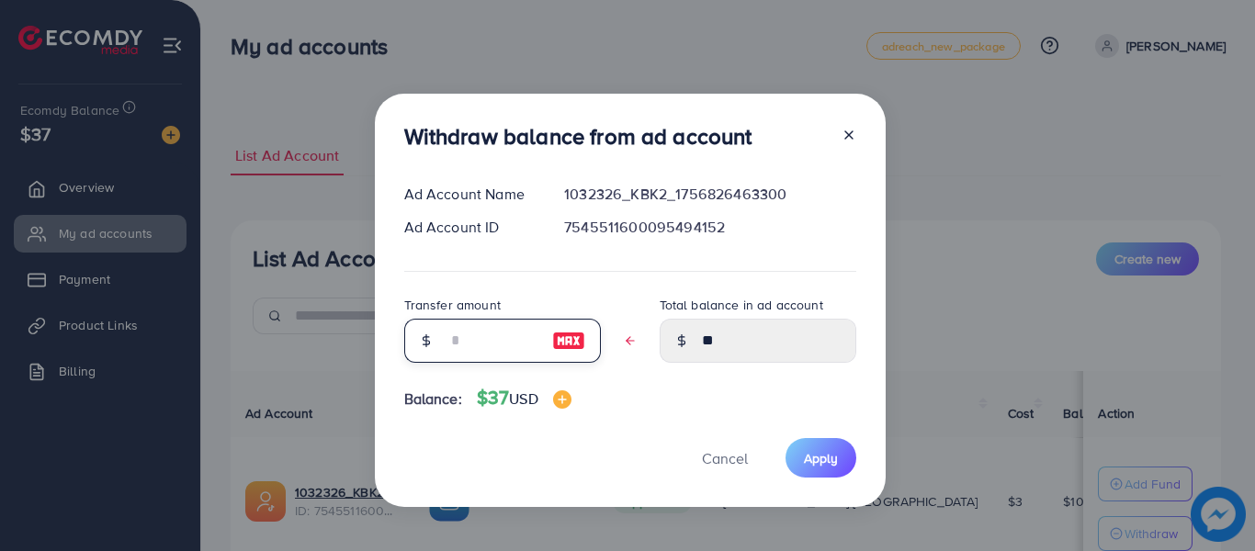
click at [451, 345] on input "text" at bounding box center [493, 341] width 92 height 44
type input "*"
type input "****"
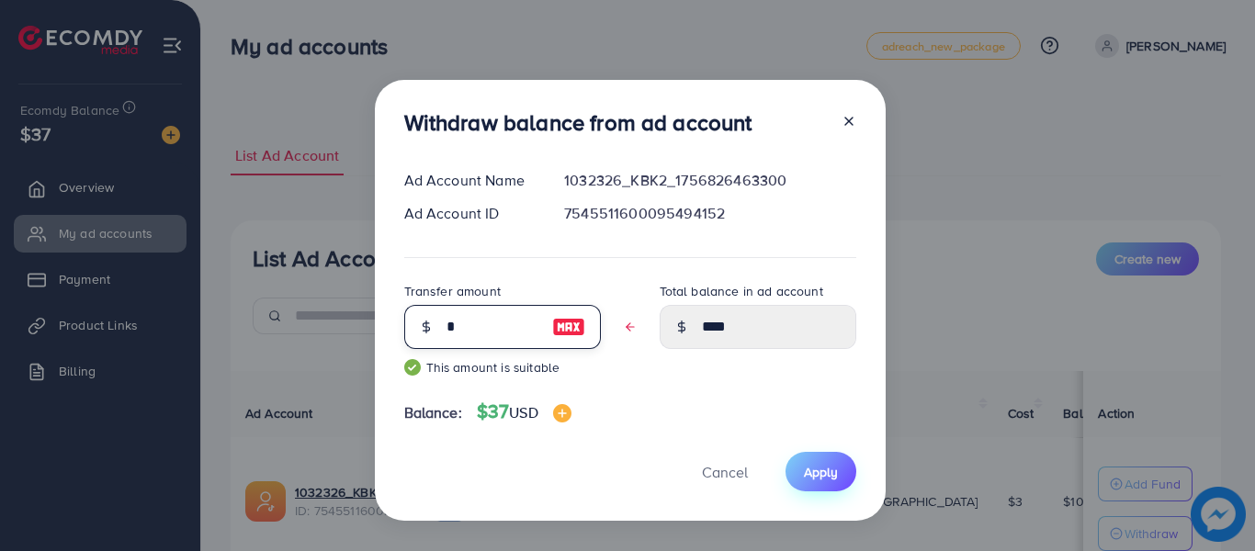
type input "*"
click at [808, 471] on span "Apply" at bounding box center [821, 472] width 34 height 18
